Goal: Task Accomplishment & Management: Complete application form

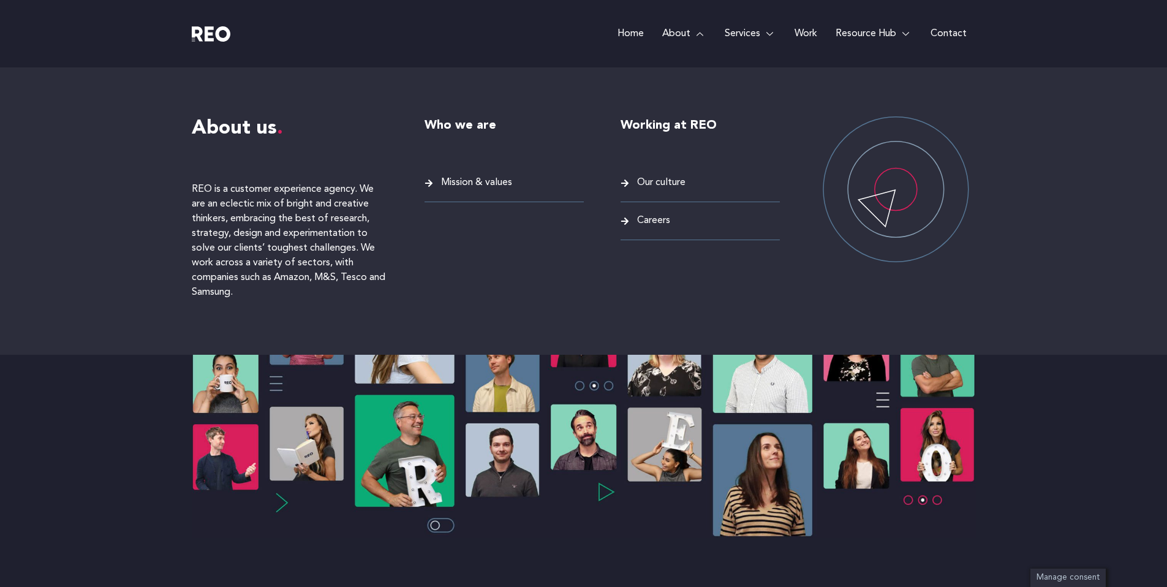
click at [655, 222] on span "Careers" at bounding box center [652, 221] width 36 height 17
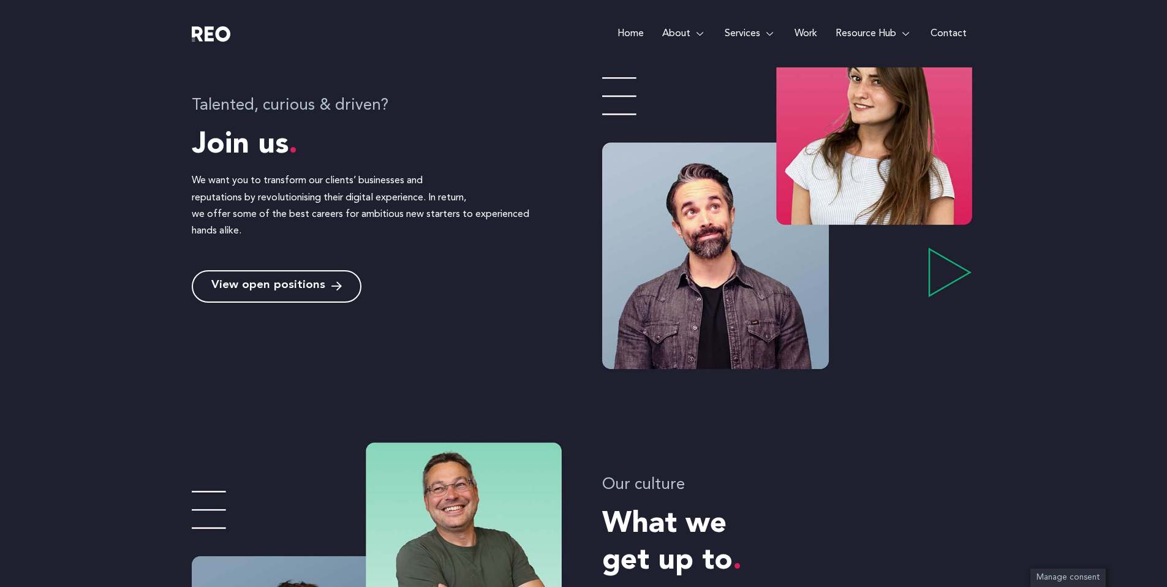
click at [280, 285] on span "View open positions" at bounding box center [268, 287] width 114 height 12
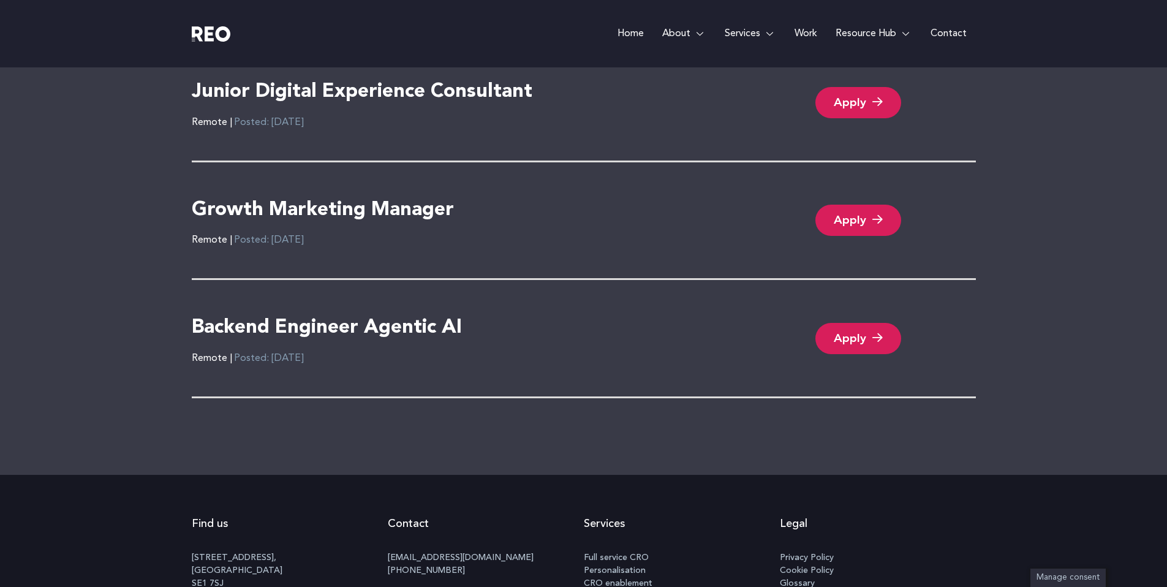
scroll to position [2826, 0]
